Goal: Information Seeking & Learning: Learn about a topic

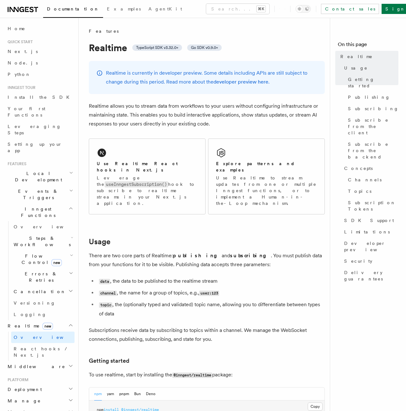
click at [108, 70] on p "Realtime is currently in developer preview. Some details including APIs are sti…" at bounding box center [211, 78] width 211 height 18
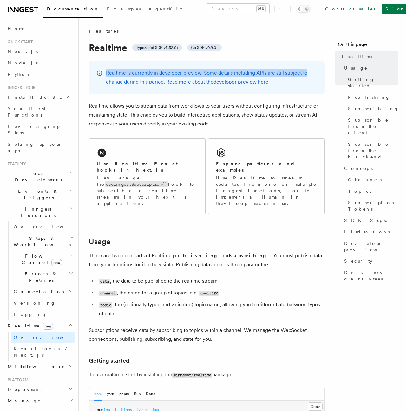
drag, startPoint x: 108, startPoint y: 70, endPoint x: 302, endPoint y: 71, distance: 194.0
click at [303, 71] on p "Realtime is currently in developer preview. Some details including APIs are sti…" at bounding box center [211, 78] width 211 height 18
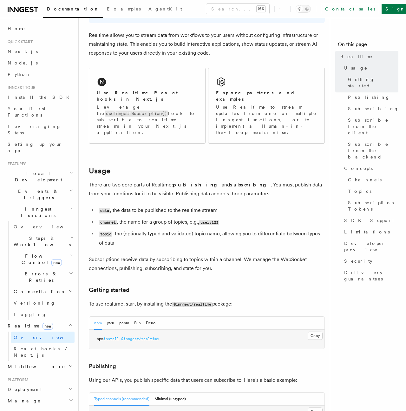
scroll to position [89, 0]
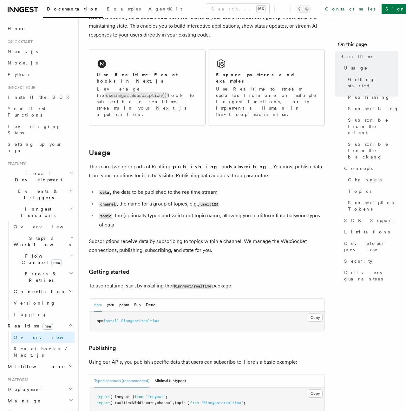
click at [99, 190] on code "data" at bounding box center [104, 192] width 11 height 5
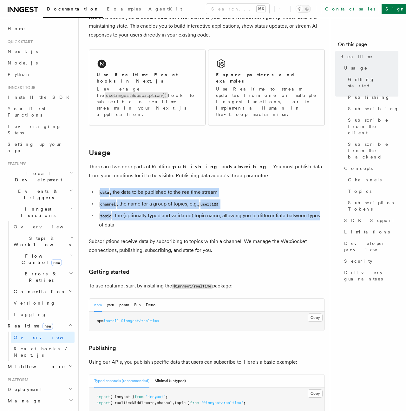
drag, startPoint x: 99, startPoint y: 171, endPoint x: 326, endPoint y: 197, distance: 228.1
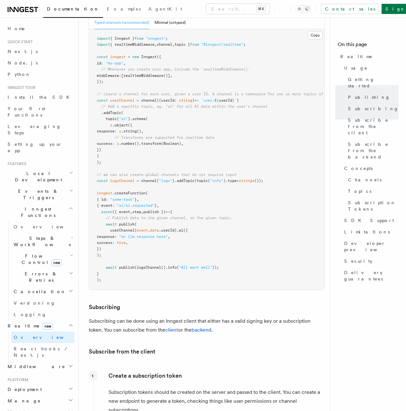
scroll to position [470, 0]
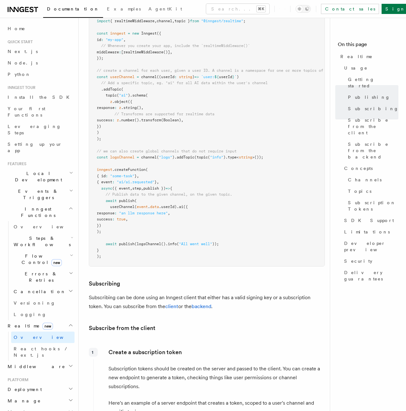
click at [27, 253] on span "Flow Control new" at bounding box center [40, 259] width 59 height 13
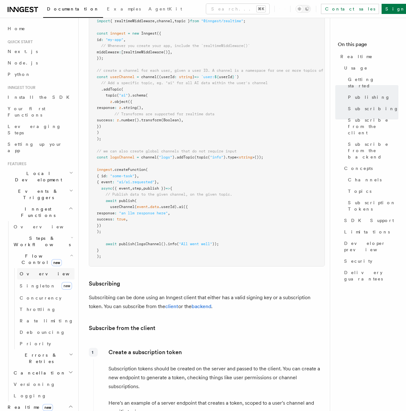
click at [31, 271] on span "Overview" at bounding box center [52, 273] width 65 height 5
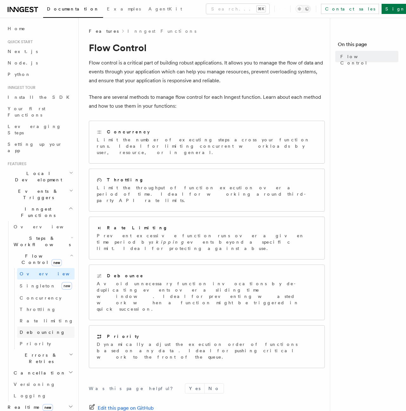
click at [37, 330] on span "Debouncing" at bounding box center [43, 332] width 46 height 5
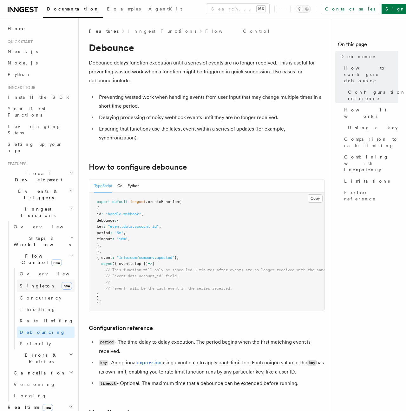
click at [46, 279] on link "[PERSON_NAME] new" at bounding box center [45, 285] width 57 height 13
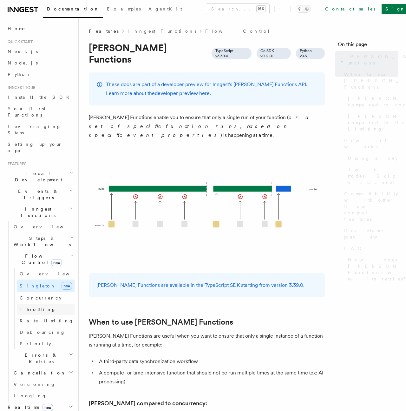
click at [46, 303] on link "Throttling" at bounding box center [45, 308] width 57 height 11
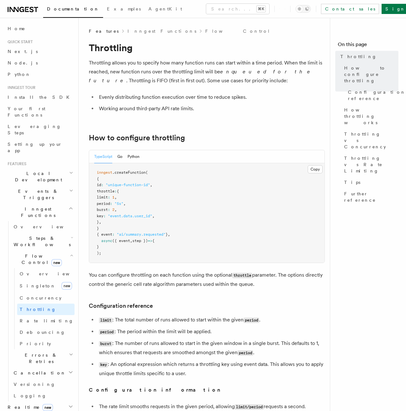
click at [43, 185] on h2 "Events & Triggers" at bounding box center [40, 194] width 70 height 18
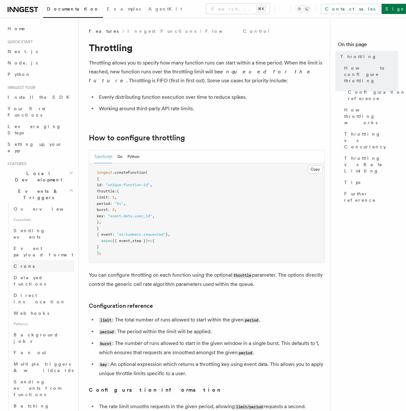
click at [23, 263] on span "Crons" at bounding box center [24, 265] width 21 height 5
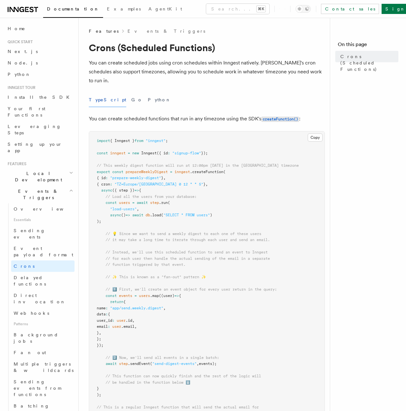
click at [97, 63] on p "You can create scheduled jobs using cron schedules within Inngest natively. [PE…" at bounding box center [207, 71] width 236 height 27
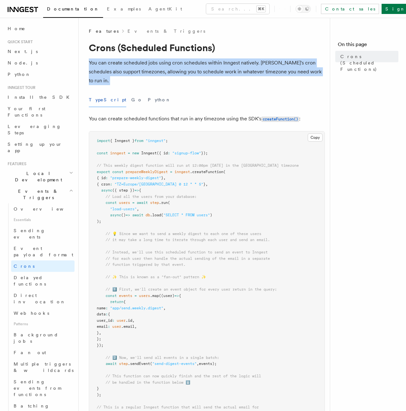
click at [97, 63] on p "You can create scheduled jobs using cron schedules within Inngest natively. [PE…" at bounding box center [207, 71] width 236 height 27
click at [99, 63] on p "You can create scheduled jobs using cron schedules within Inngest natively. [PE…" at bounding box center [207, 71] width 236 height 27
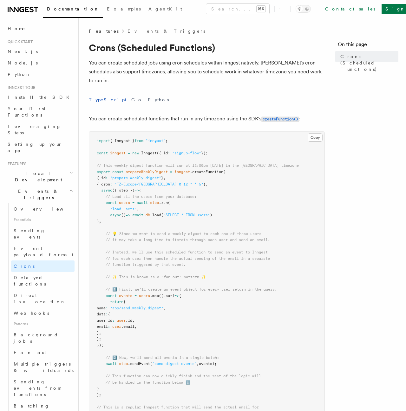
click at [86, 63] on div "Features Events & Triggers Crons (Scheduled Functions) You can create scheduled…" at bounding box center [217, 352] width 277 height 705
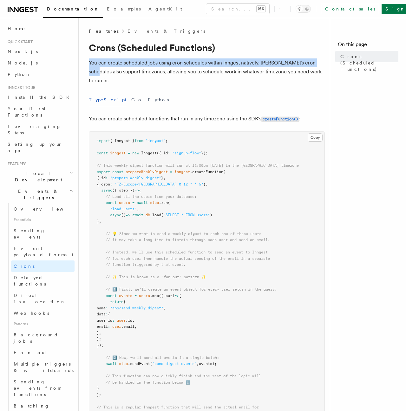
drag, startPoint x: 86, startPoint y: 63, endPoint x: 313, endPoint y: 63, distance: 227.3
click at [313, 63] on div "Features Events & Triggers Crons (Scheduled Functions) You can create scheduled…" at bounding box center [217, 352] width 277 height 705
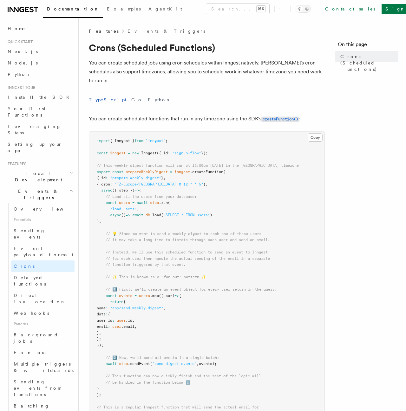
click at [183, 200] on pre "import { Inngest } from "inngest" ; const inngest = new Inngest ({ id : "signup…" at bounding box center [207, 326] width 236 height 390
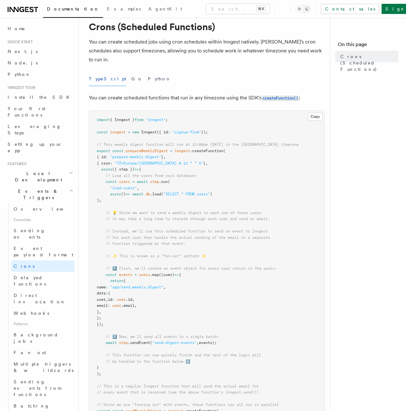
scroll to position [25, 0]
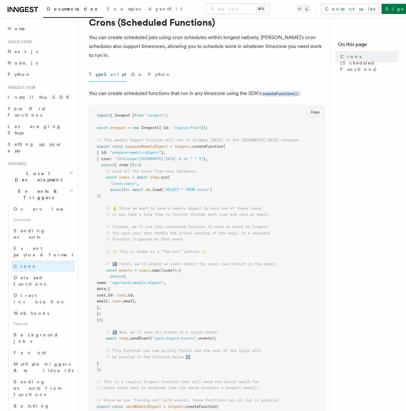
click at [99, 140] on pre "import { Inngest } from "inngest" ; const inngest = new Inngest ({ id : "signup…" at bounding box center [207, 301] width 236 height 390
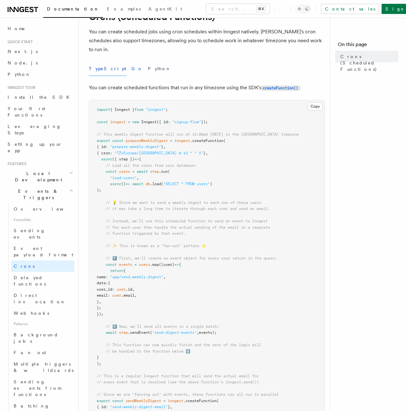
click at [131, 62] on button "Go" at bounding box center [136, 69] width 11 height 14
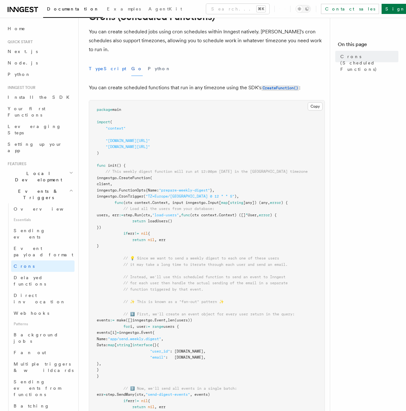
click at [96, 62] on button "TypeScript" at bounding box center [107, 69] width 37 height 14
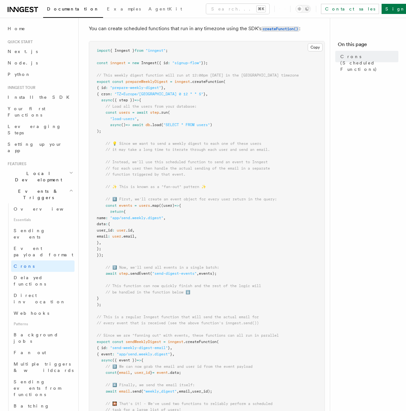
scroll to position [91, 0]
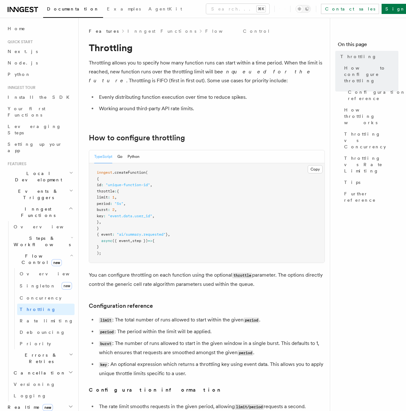
click at [108, 96] on li "Evenly distributing function execution over time to reduce spikes." at bounding box center [211, 97] width 228 height 9
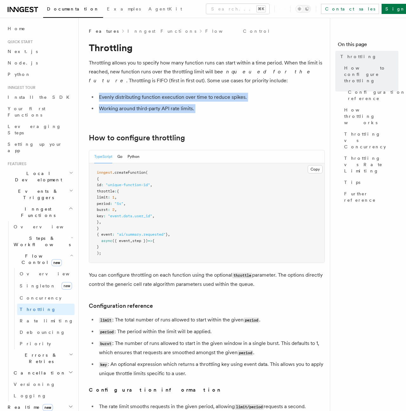
drag, startPoint x: 108, startPoint y: 96, endPoint x: 122, endPoint y: 118, distance: 26.0
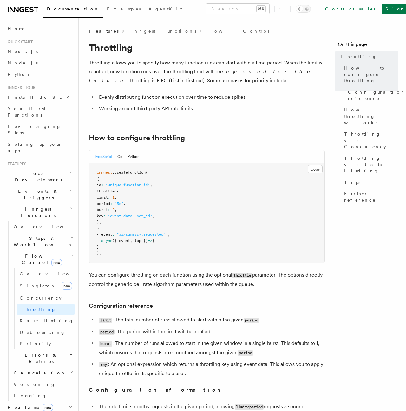
click at [147, 257] on pre "inngest .createFunction ( { id : "unique-function-id" , throttle : { limit : 1 …" at bounding box center [207, 212] width 236 height 99
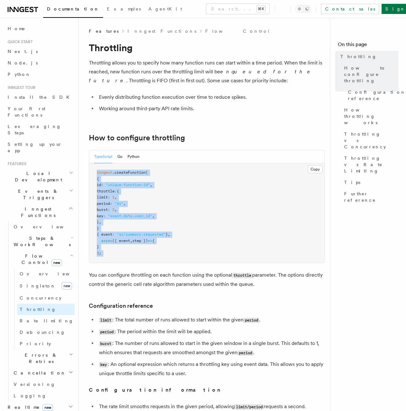
drag, startPoint x: 147, startPoint y: 257, endPoint x: 119, endPoint y: 172, distance: 89.6
click at [119, 172] on pre "inngest .createFunction ( { id : "unique-function-id" , throttle : { limit : 1 …" at bounding box center [207, 212] width 236 height 99
click at [40, 253] on span "Flow Control new" at bounding box center [40, 259] width 59 height 13
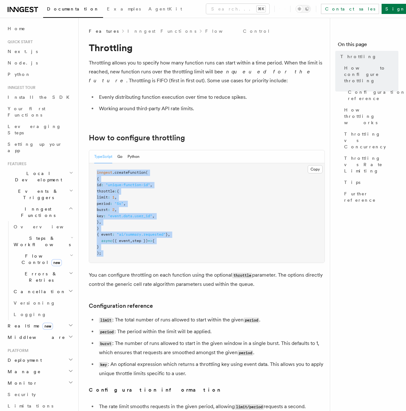
click at [25, 232] on h2 "Steps & Workflows" at bounding box center [42, 241] width 63 height 18
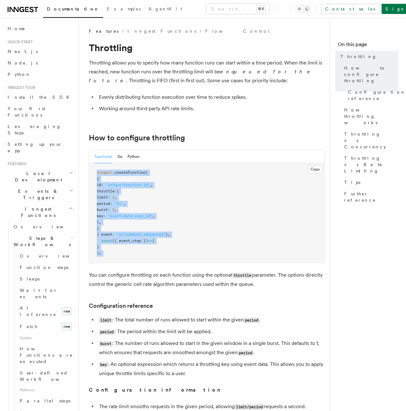
click at [25, 232] on h2 "Steps & Workflows" at bounding box center [42, 241] width 63 height 18
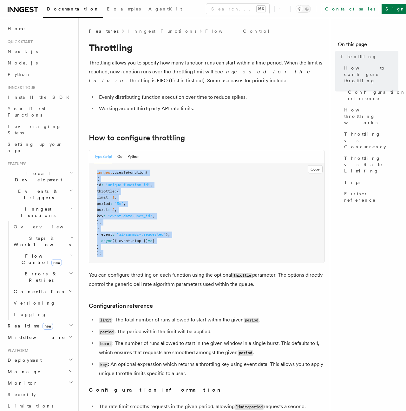
click at [26, 253] on span "Flow Control new" at bounding box center [40, 259] width 59 height 13
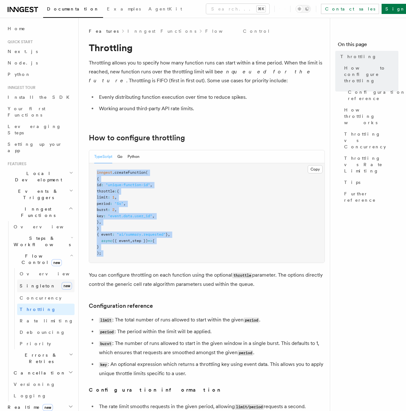
click at [36, 283] on span "Singleton" at bounding box center [38, 285] width 36 height 5
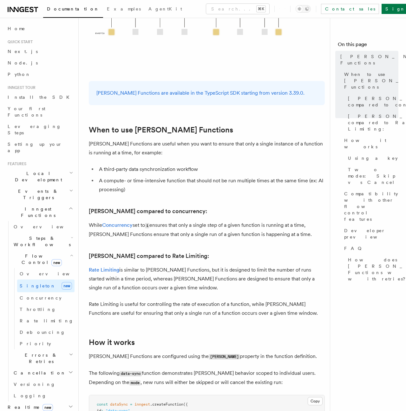
scroll to position [192, 0]
click at [70, 255] on icon "button" at bounding box center [71, 255] width 2 height 1
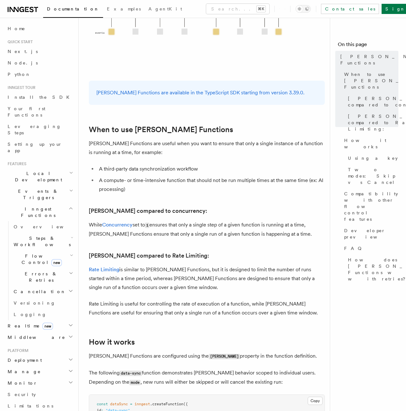
click at [62, 232] on h2 "Steps & Workflows" at bounding box center [42, 241] width 63 height 18
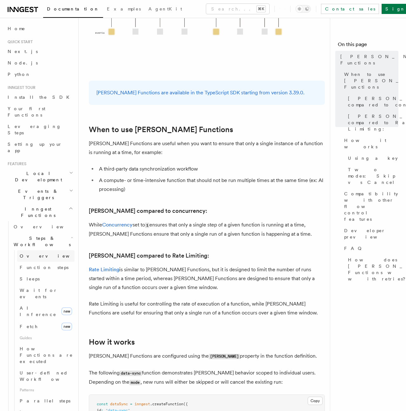
click at [52, 250] on link "Overview" at bounding box center [45, 255] width 57 height 11
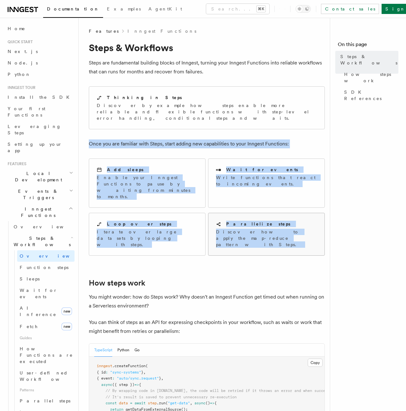
drag, startPoint x: 119, startPoint y: 131, endPoint x: 265, endPoint y: 228, distance: 175.3
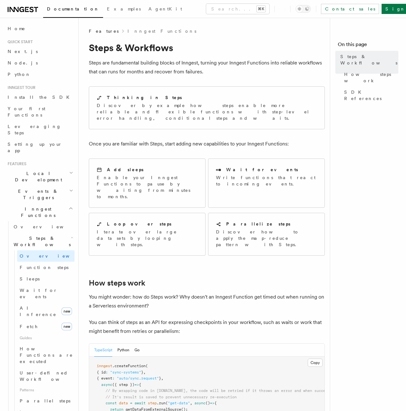
click at [252, 278] on h2 "How steps work" at bounding box center [207, 282] width 236 height 9
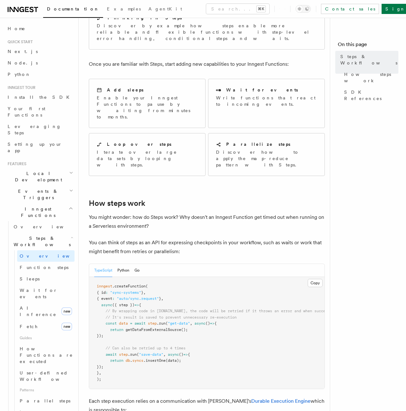
scroll to position [82, 0]
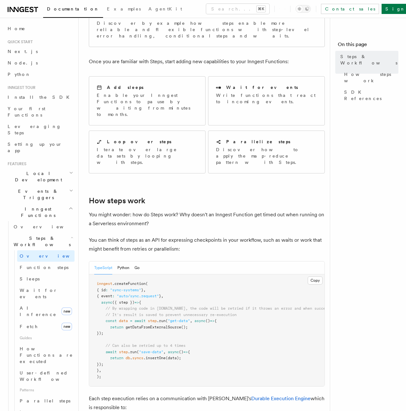
click at [85, 197] on div "Features Inngest Functions Steps & Workflows Steps are fundamental building blo…" at bounding box center [217, 406] width 277 height 976
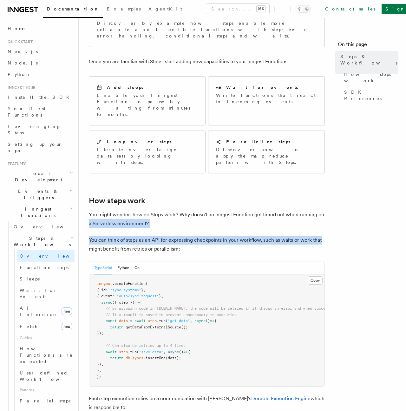
drag, startPoint x: 85, startPoint y: 197, endPoint x: 320, endPoint y: 213, distance: 235.1
click at [320, 213] on div "Features Inngest Functions Steps & Workflows Steps are fundamental building blo…" at bounding box center [217, 406] width 277 height 976
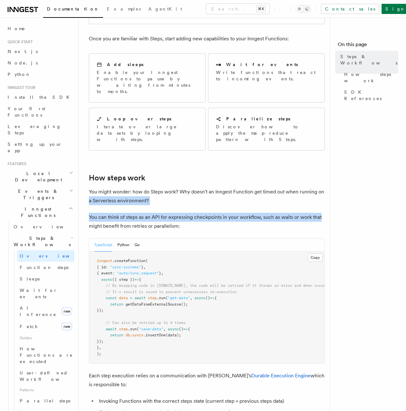
scroll to position [114, 0]
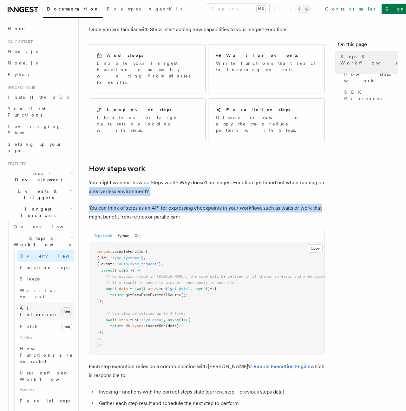
click at [50, 302] on link "AI Inference new" at bounding box center [45, 311] width 57 height 18
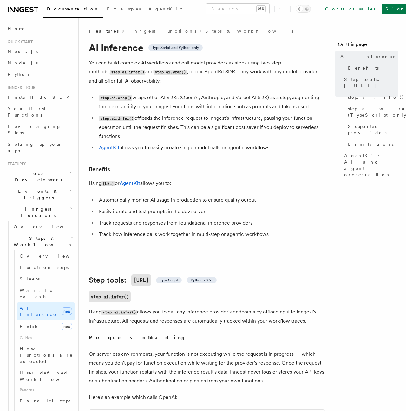
scroll to position [15, 0]
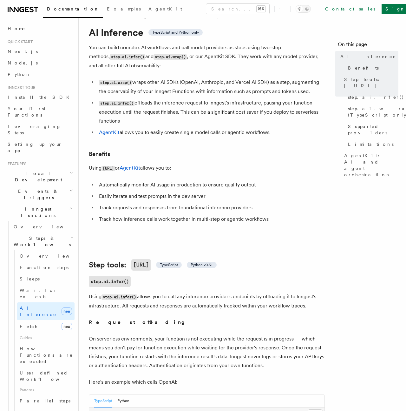
click at [113, 92] on li "step.ai.wrap() wraps other AI SDKs (OpenAI, Anthropic, and Vercel AI SDK) as a …" at bounding box center [211, 87] width 228 height 18
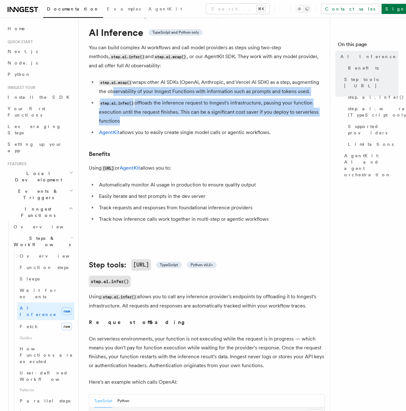
drag, startPoint x: 113, startPoint y: 92, endPoint x: 303, endPoint y: 124, distance: 192.8
click at [302, 122] on ul "step.ai.wrap() wraps other AI SDKs (OpenAI, Anthropic, and Vercel AI SDK) as a …" at bounding box center [207, 107] width 236 height 59
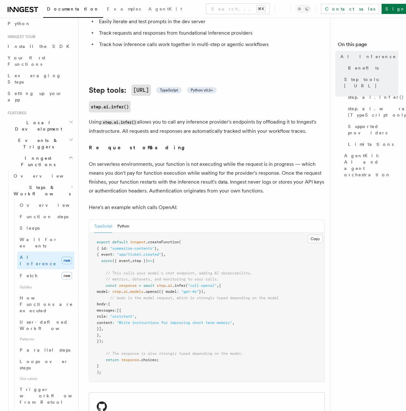
scroll to position [190, 0]
click at [100, 242] on span "export" at bounding box center [103, 241] width 13 height 4
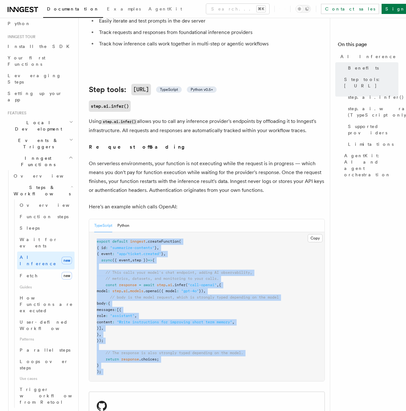
drag, startPoint x: 100, startPoint y: 242, endPoint x: 169, endPoint y: 371, distance: 146.1
click at [169, 372] on pre "export default inngest .createFunction ( { id : "summarize-contents" } , { even…" at bounding box center [207, 306] width 236 height 149
click at [169, 371] on pre "export default inngest .createFunction ( { id : "summarize-contents" } , { even…" at bounding box center [207, 306] width 236 height 149
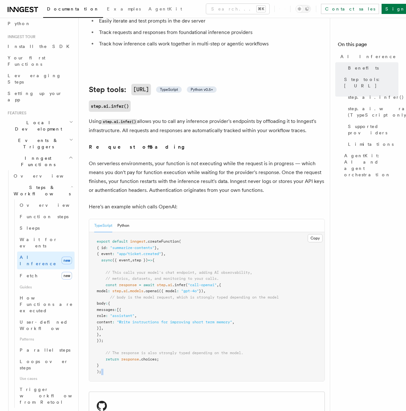
click at [169, 371] on pre "export default inngest .createFunction ( { id : "summarize-contents" } , { even…" at bounding box center [207, 306] width 236 height 149
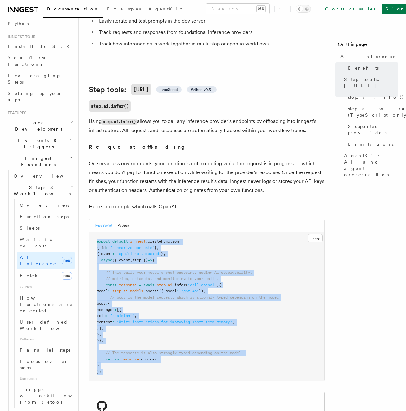
drag, startPoint x: 169, startPoint y: 371, endPoint x: 110, endPoint y: 241, distance: 142.8
click at [110, 241] on pre "export default inngest .createFunction ( { id : "summarize-contents" } , { even…" at bounding box center [207, 306] width 236 height 149
click at [110, 241] on span at bounding box center [111, 241] width 2 height 4
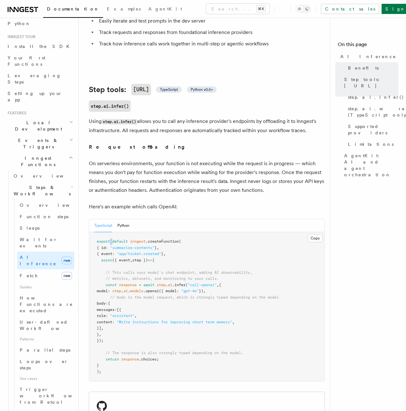
click at [110, 241] on span at bounding box center [111, 241] width 2 height 4
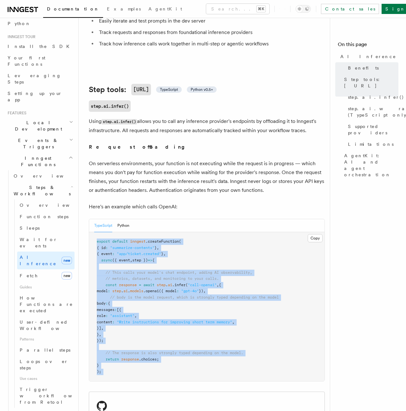
drag, startPoint x: 110, startPoint y: 241, endPoint x: 197, endPoint y: 373, distance: 158.1
click at [197, 373] on pre "export default inngest .createFunction ( { id : "summarize-contents" } , { even…" at bounding box center [207, 306] width 236 height 149
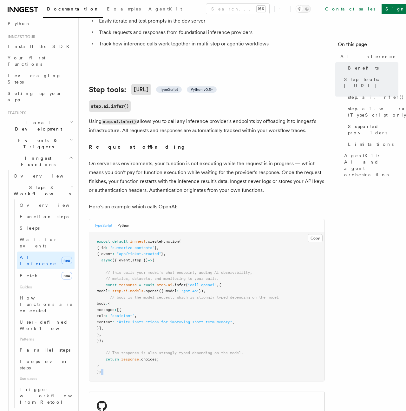
click at [197, 373] on pre "export default inngest .createFunction ( { id : "summarize-contents" } , { even…" at bounding box center [207, 306] width 236 height 149
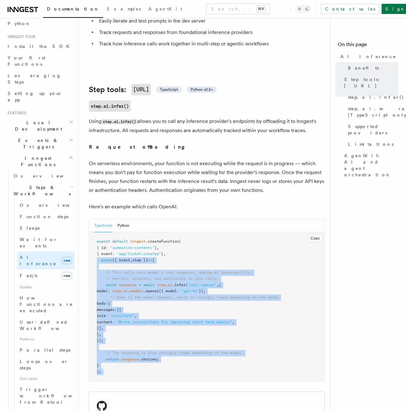
drag, startPoint x: 197, startPoint y: 373, endPoint x: 189, endPoint y: 260, distance: 113.6
click at [189, 260] on pre "export default inngest .createFunction ( { id : "summarize-contents" } , { even…" at bounding box center [207, 306] width 236 height 149
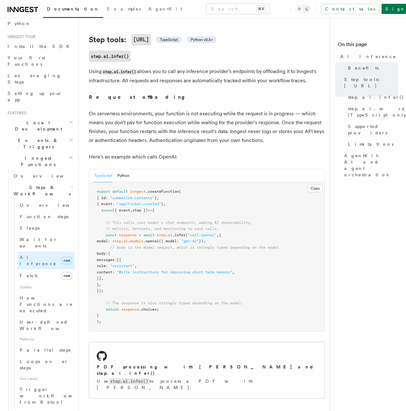
scroll to position [241, 0]
click at [103, 240] on span "model" at bounding box center [102, 240] width 11 height 4
click at [107, 263] on pre "export default inngest .createFunction ( { id : "summarize-contents" } , { even…" at bounding box center [207, 256] width 236 height 149
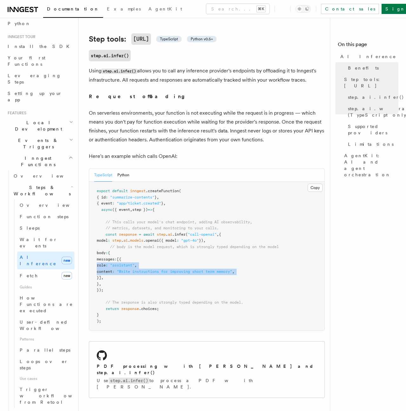
drag, startPoint x: 107, startPoint y: 263, endPoint x: 107, endPoint y: 276, distance: 12.1
click at [107, 276] on pre "export default inngest .createFunction ( { id : "summarize-contents" } , { even…" at bounding box center [207, 256] width 236 height 149
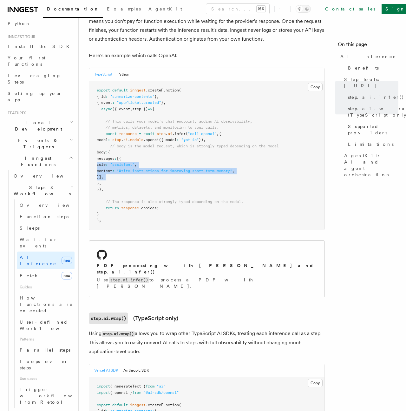
scroll to position [342, 0]
click at [187, 312] on h3 "step.ai.wrap() (TypeScript only)" at bounding box center [207, 317] width 236 height 11
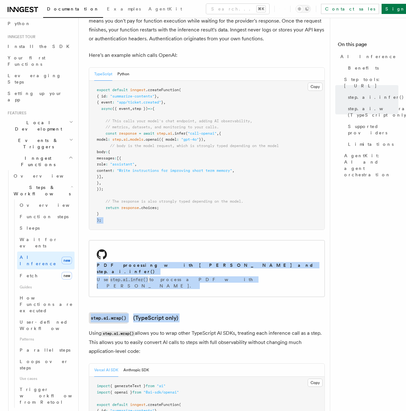
drag, startPoint x: 187, startPoint y: 306, endPoint x: 187, endPoint y: 228, distance: 77.5
click at [187, 228] on pre "export default inngest .createFunction ( { id : "summarize-contents" } , { even…" at bounding box center [207, 155] width 236 height 149
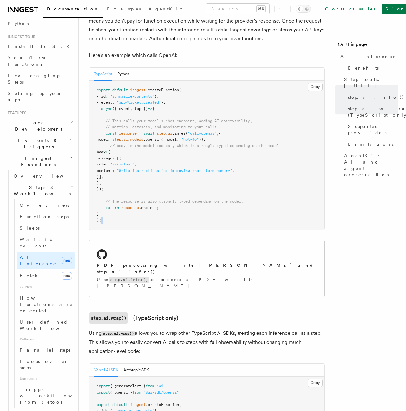
click at [187, 228] on pre "export default inngest .createFunction ( { id : "summarize-contents" } , { even…" at bounding box center [207, 155] width 236 height 149
drag, startPoint x: 187, startPoint y: 228, endPoint x: 185, endPoint y: 213, distance: 15.0
click at [185, 213] on pre "export default inngest .createFunction ( { id : "summarize-contents" } , { even…" at bounding box center [207, 155] width 236 height 149
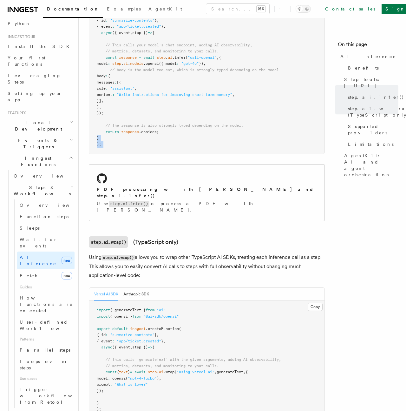
scroll to position [434, 0]
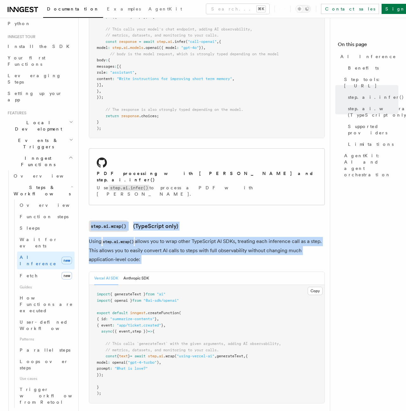
drag, startPoint x: 110, startPoint y: 202, endPoint x: 215, endPoint y: 225, distance: 107.7
click at [215, 237] on p "Using step.ai.wrap() allows you to wrap other TypeScript AI SDKs, treating each…" at bounding box center [207, 250] width 236 height 27
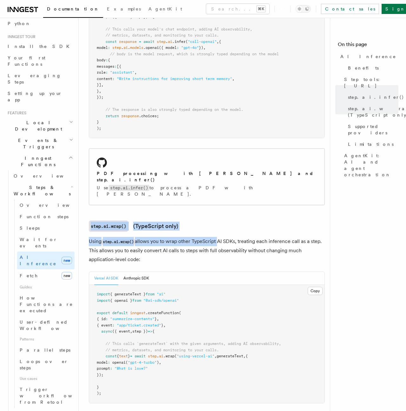
drag, startPoint x: 215, startPoint y: 225, endPoint x: 106, endPoint y: 205, distance: 110.7
drag, startPoint x: 106, startPoint y: 205, endPoint x: 324, endPoint y: 230, distance: 219.9
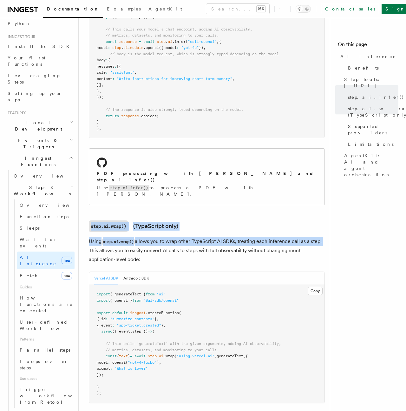
click at [324, 237] on p "Using step.ai.wrap() allows you to wrap other TypeScript AI SDKs, treating each…" at bounding box center [207, 250] width 236 height 27
drag, startPoint x: 324, startPoint y: 230, endPoint x: 91, endPoint y: 231, distance: 233.3
click at [91, 237] on p "Using step.ai.wrap() allows you to wrap other TypeScript AI SDKs, treating each…" at bounding box center [207, 250] width 236 height 27
drag, startPoint x: 91, startPoint y: 231, endPoint x: 320, endPoint y: 232, distance: 228.6
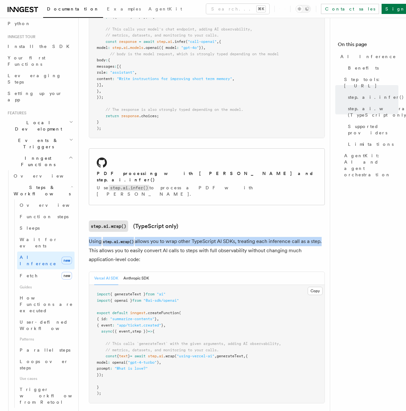
click at [320, 237] on p "Using step.ai.wrap() allows you to wrap other TypeScript AI SDKs, treating each…" at bounding box center [207, 250] width 236 height 27
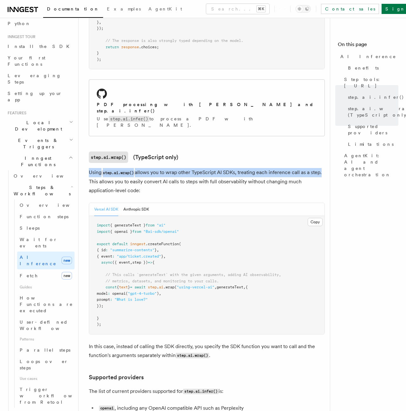
scroll to position [503, 0]
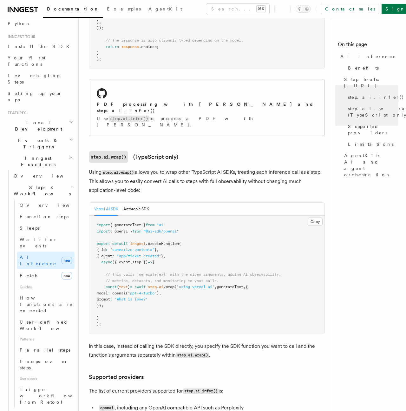
click at [132, 308] on pre "import { generateText } from "ai" import { openai } from "@ai-sdk/openai" expor…" at bounding box center [207, 275] width 236 height 118
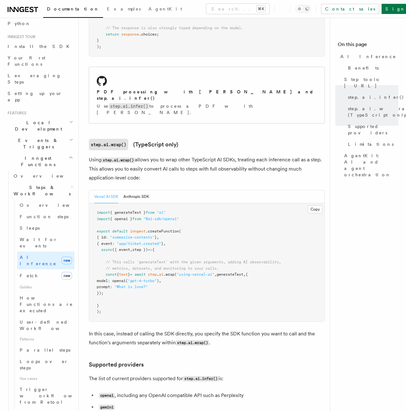
click at [99, 278] on span "model" at bounding box center [102, 280] width 11 height 4
drag, startPoint x: 99, startPoint y: 269, endPoint x: 107, endPoint y: 281, distance: 14.6
click at [107, 281] on code "import { generateText } from "ai" import { openai } from "@ai-sdk/openai" expor…" at bounding box center [189, 261] width 184 height 103
click at [103, 291] on span "});" at bounding box center [100, 293] width 7 height 4
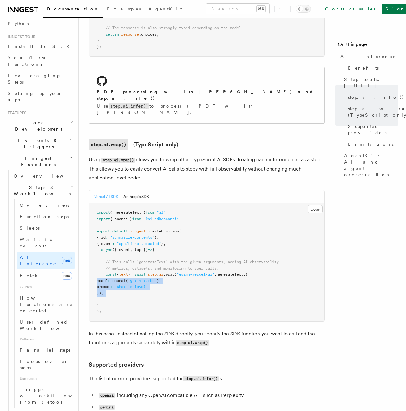
click at [103, 291] on span "});" at bounding box center [100, 293] width 7 height 4
drag, startPoint x: 107, startPoint y: 281, endPoint x: 104, endPoint y: 261, distance: 19.8
click at [104, 261] on code "import { generateText } from "ai" import { openai } from "@ai-sdk/openai" expor…" at bounding box center [189, 261] width 184 height 103
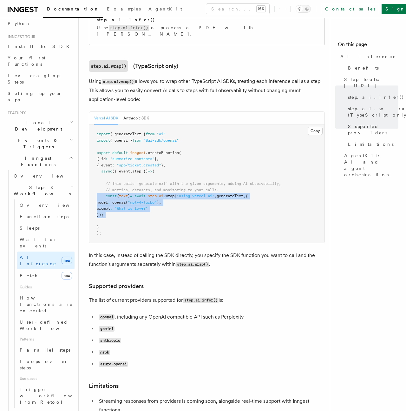
scroll to position [616, 0]
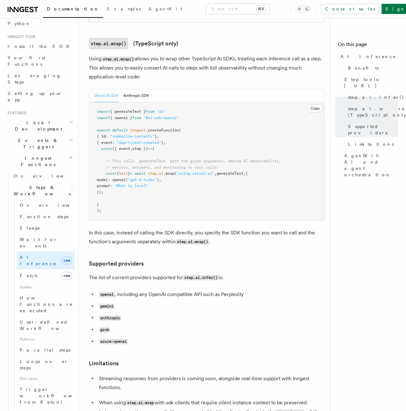
click at [104, 273] on p "The list of current providers supported for step.ai.infer() is:" at bounding box center [207, 277] width 236 height 9
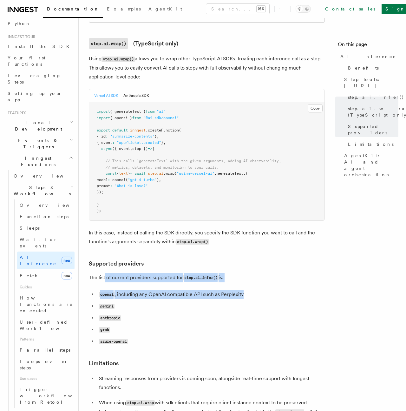
drag, startPoint x: 104, startPoint y: 261, endPoint x: 239, endPoint y: 283, distance: 136.4
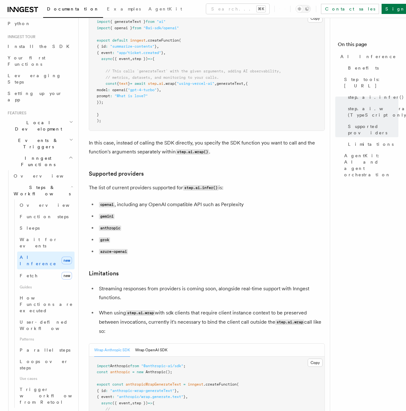
click at [91, 209] on ul "openai , including any OpenAI compatible API such as Perplexity gemini anthropi…" at bounding box center [207, 228] width 236 height 56
drag, startPoint x: 91, startPoint y: 209, endPoint x: 117, endPoint y: 240, distance: 41.1
click at [117, 240] on ul "openai , including any OpenAI compatible API such as Perplexity gemini anthropi…" at bounding box center [207, 228] width 236 height 56
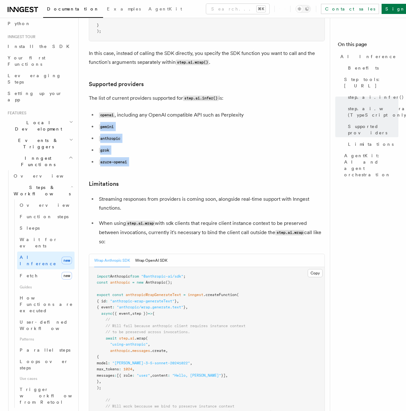
scroll to position [814, 0]
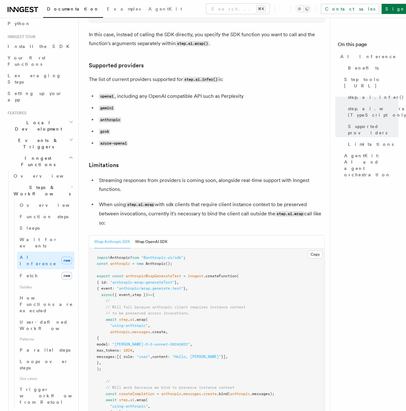
click at [101, 181] on p "Streaming responses from providers is coming soon, alongside real-time support …" at bounding box center [212, 185] width 226 height 18
click at [101, 178] on p "Streaming responses from providers is coming soon, alongside real-time support …" at bounding box center [212, 185] width 226 height 18
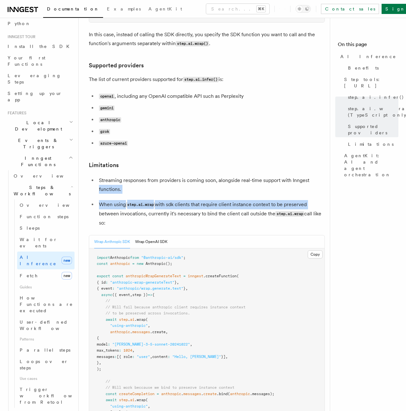
drag, startPoint x: 101, startPoint y: 178, endPoint x: 317, endPoint y: 193, distance: 215.7
click at [317, 193] on ul "Streaming responses from providers is coming soon, alongside real-time support …" at bounding box center [207, 201] width 236 height 51
click at [317, 200] on p "When using step.ai.wrap with sdk clients that require client instance context t…" at bounding box center [212, 213] width 226 height 27
drag, startPoint x: 317, startPoint y: 193, endPoint x: 106, endPoint y: 176, distance: 210.8
click at [106, 176] on ul "Streaming responses from providers is coming soon, alongside real-time support …" at bounding box center [207, 201] width 236 height 51
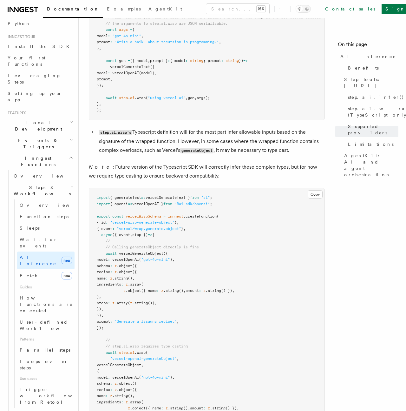
scroll to position [1430, 0]
click at [44, 199] on link "Overview" at bounding box center [45, 204] width 57 height 11
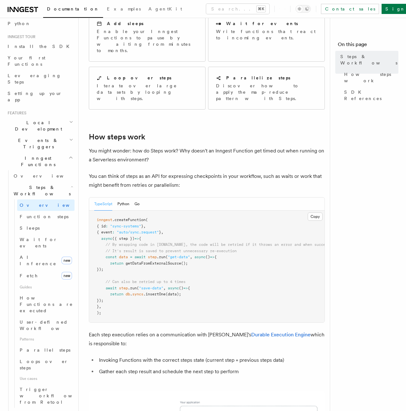
scroll to position [147, 0]
